Goal: Check status

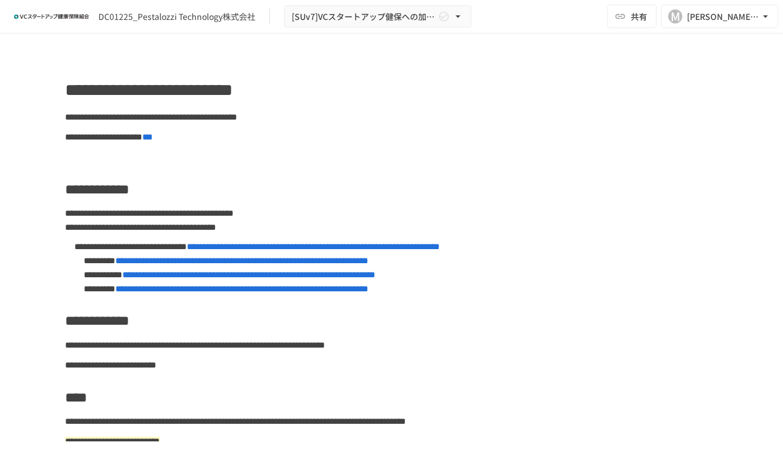
click at [290, 279] on span "**********" at bounding box center [248, 274] width 253 height 9
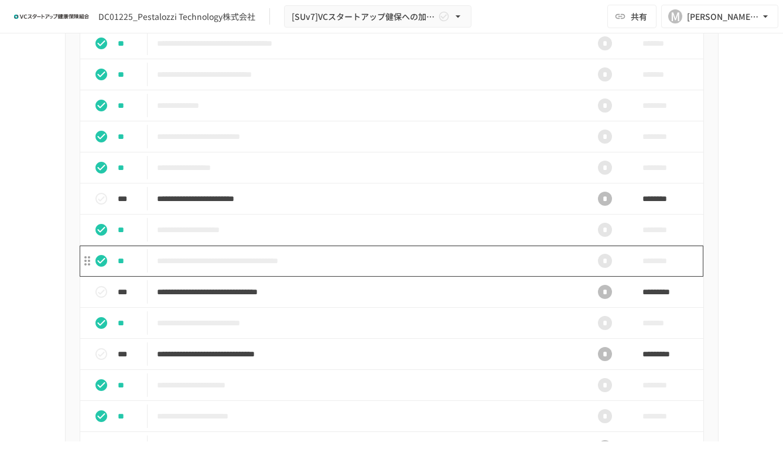
scroll to position [469, 0]
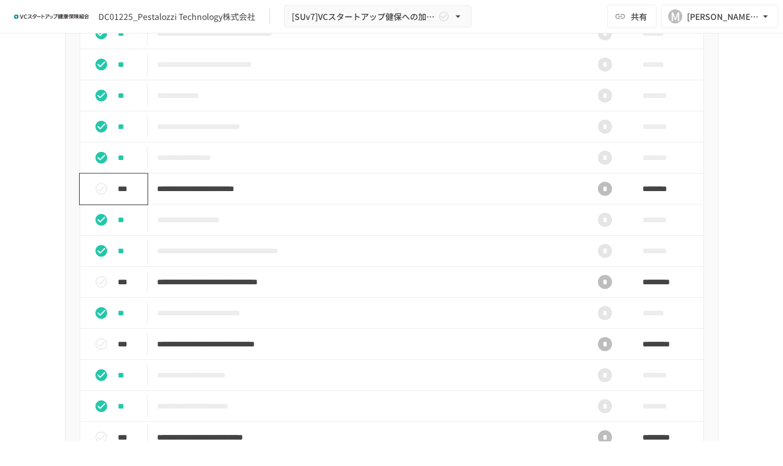
click at [99, 196] on icon "status" at bounding box center [101, 189] width 14 height 14
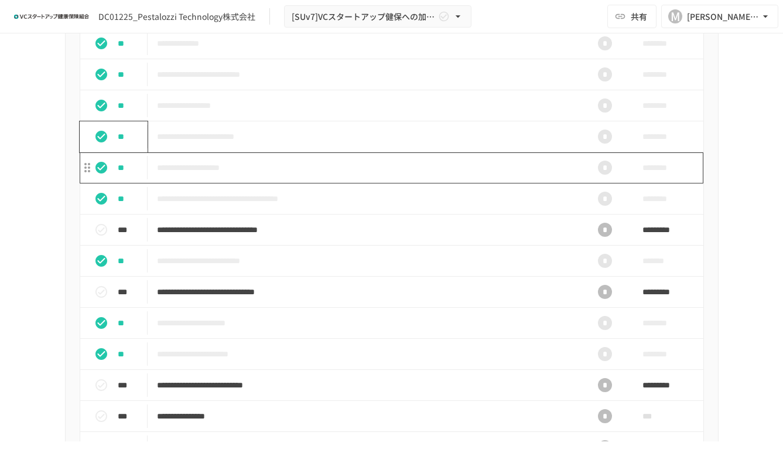
scroll to position [586, 0]
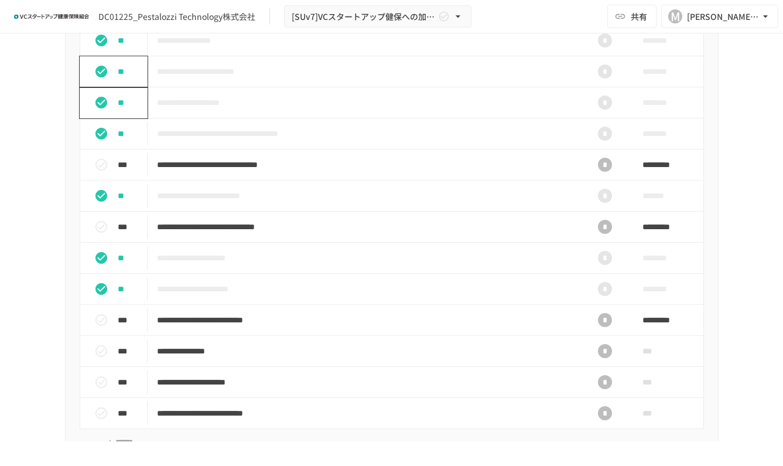
click at [106, 114] on button "status" at bounding box center [101, 102] width 23 height 23
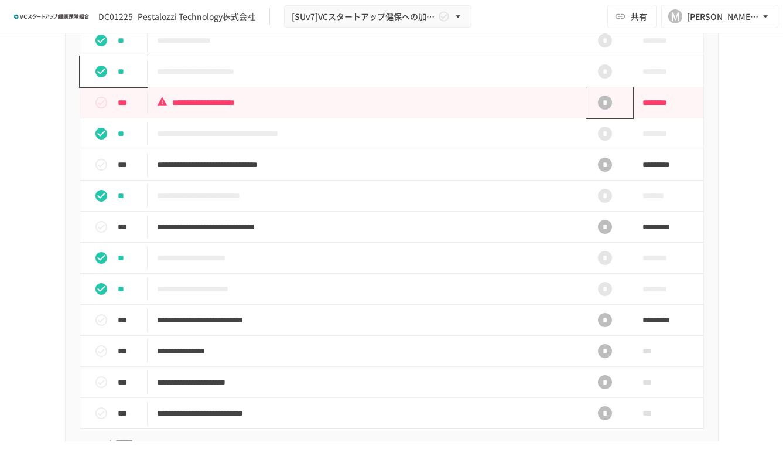
click at [609, 114] on div "*" at bounding box center [606, 102] width 38 height 23
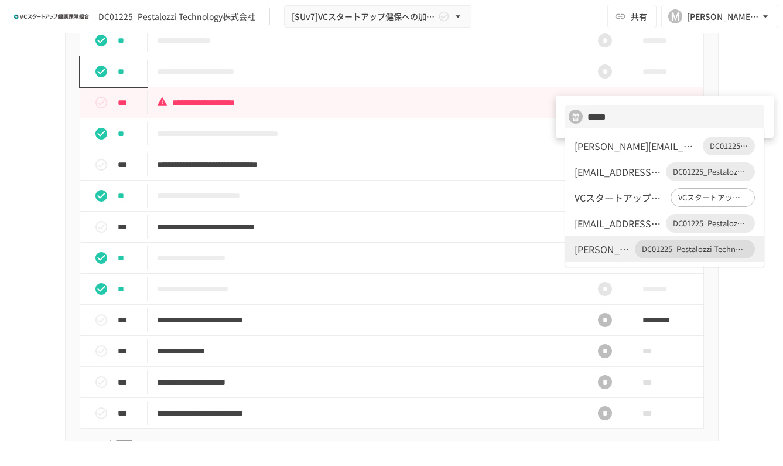
click at [648, 151] on div "[PERSON_NAME][EMAIL_ADDRESS][PERSON_NAME][PERSON_NAME][DOMAIN_NAME]" at bounding box center [637, 146] width 124 height 14
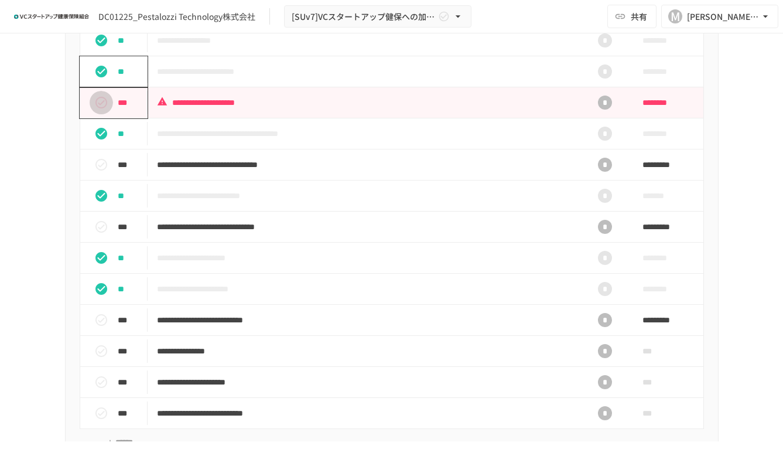
click at [96, 110] on icon "status" at bounding box center [101, 103] width 14 height 14
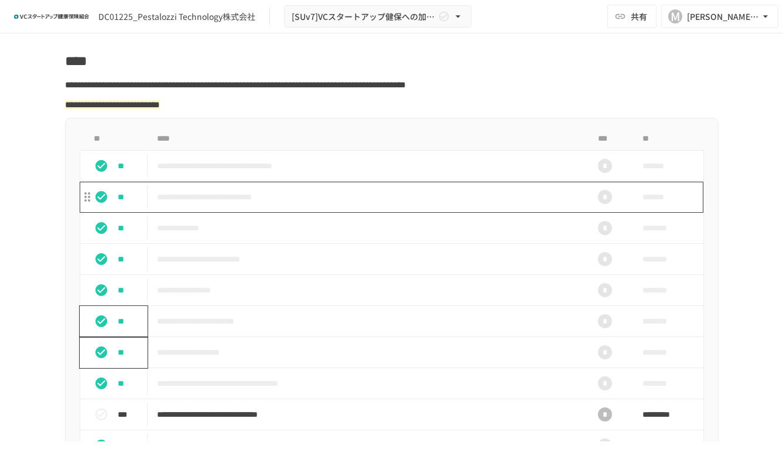
scroll to position [234, 0]
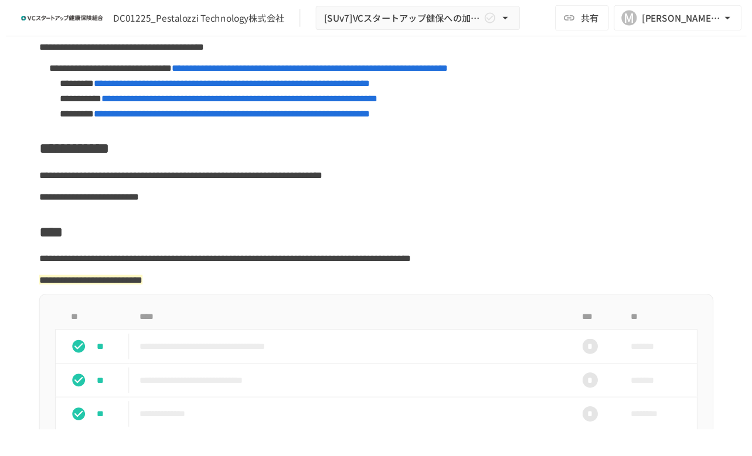
scroll to position [117, 0]
